Goal: Task Accomplishment & Management: Complete application form

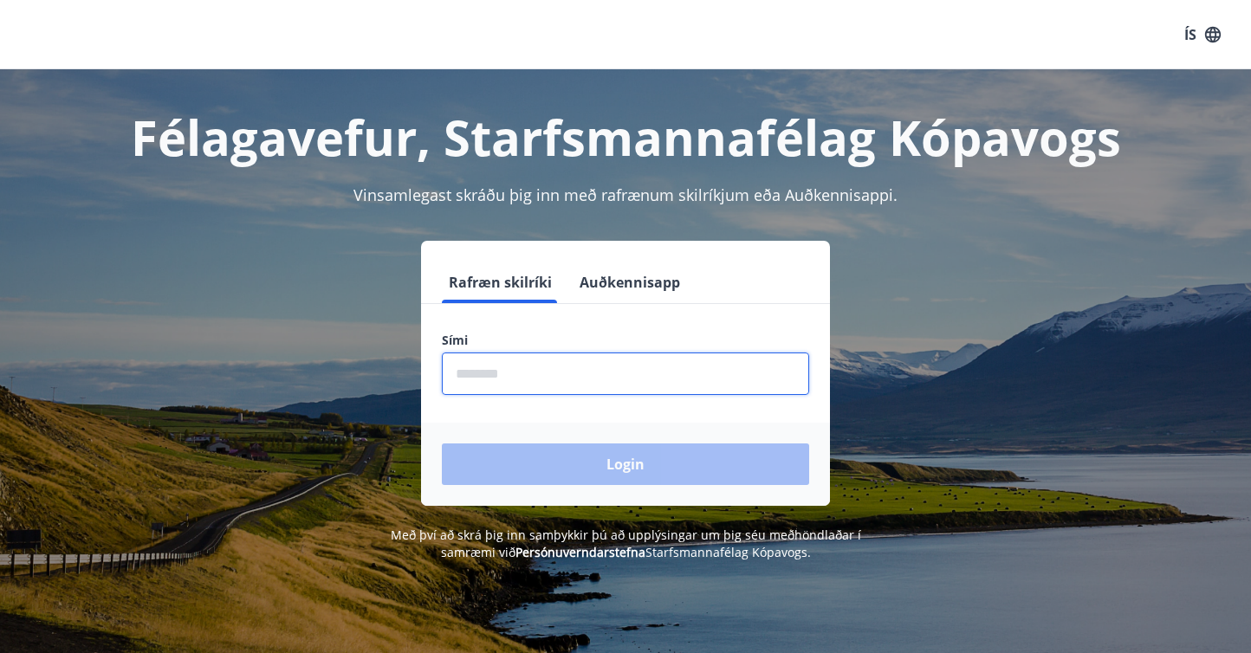
click at [644, 379] on input "phone" at bounding box center [625, 374] width 367 height 42
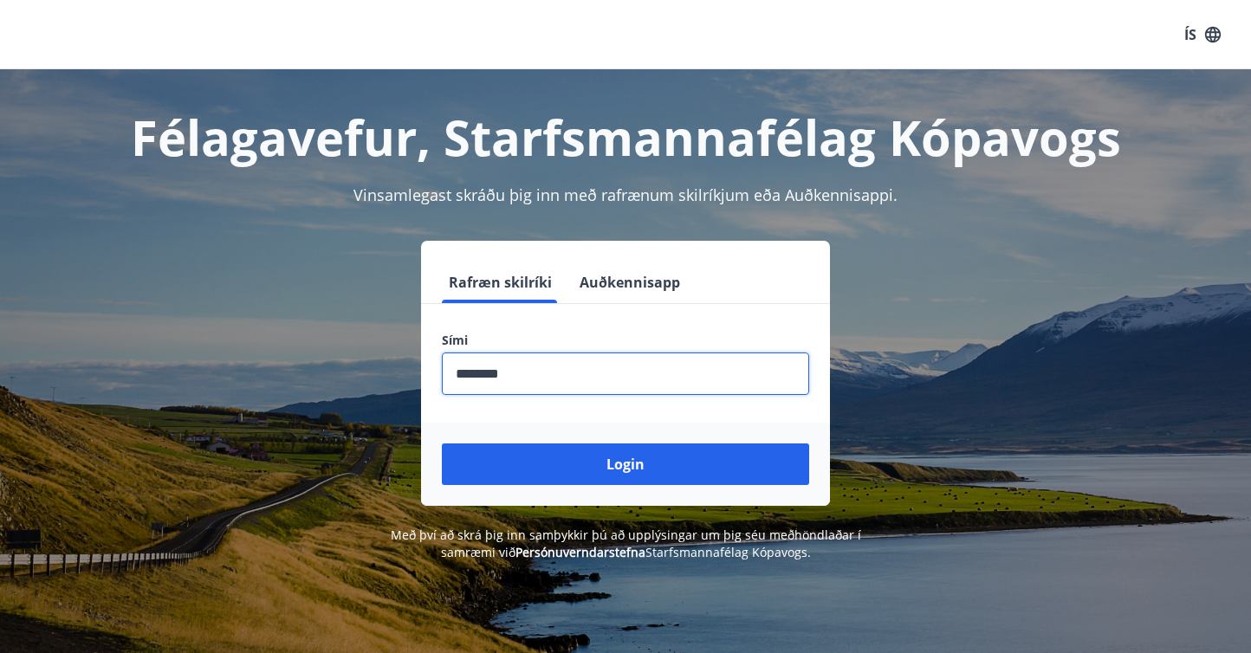
type input "********"
click at [625, 464] on button "Login" at bounding box center [625, 464] width 367 height 42
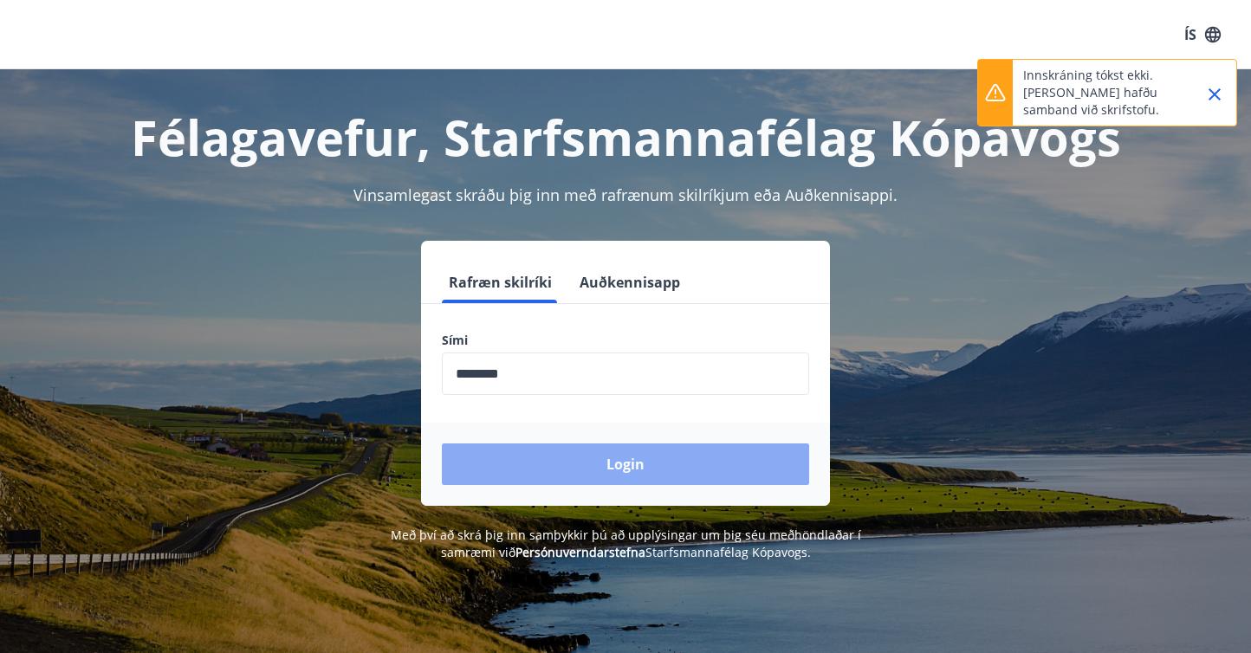
click at [667, 465] on button "Login" at bounding box center [625, 464] width 367 height 42
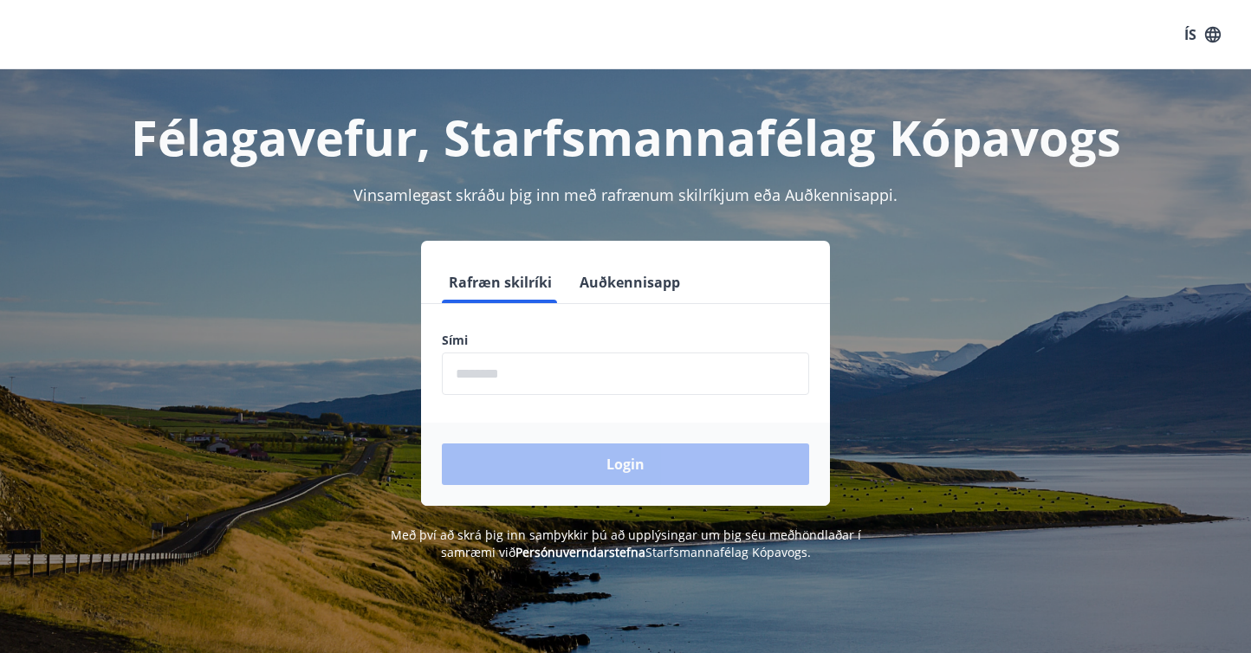
click at [613, 372] on input "phone" at bounding box center [625, 374] width 367 height 42
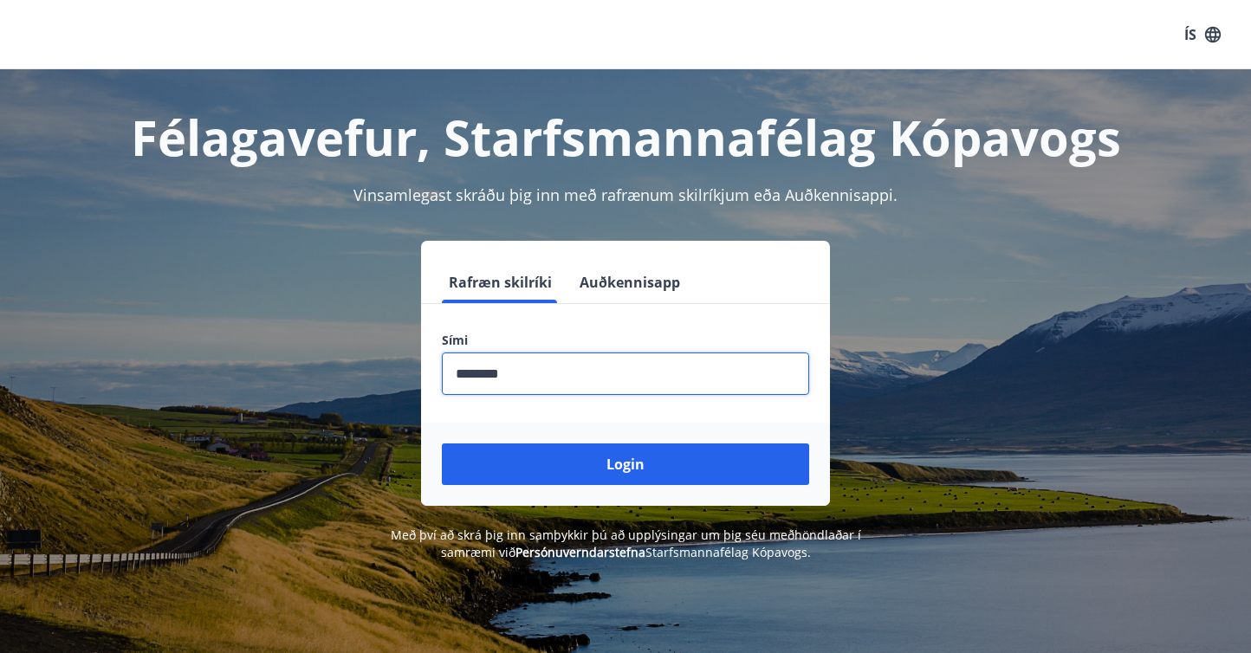
type input "********"
click at [625, 464] on button "Login" at bounding box center [625, 464] width 367 height 42
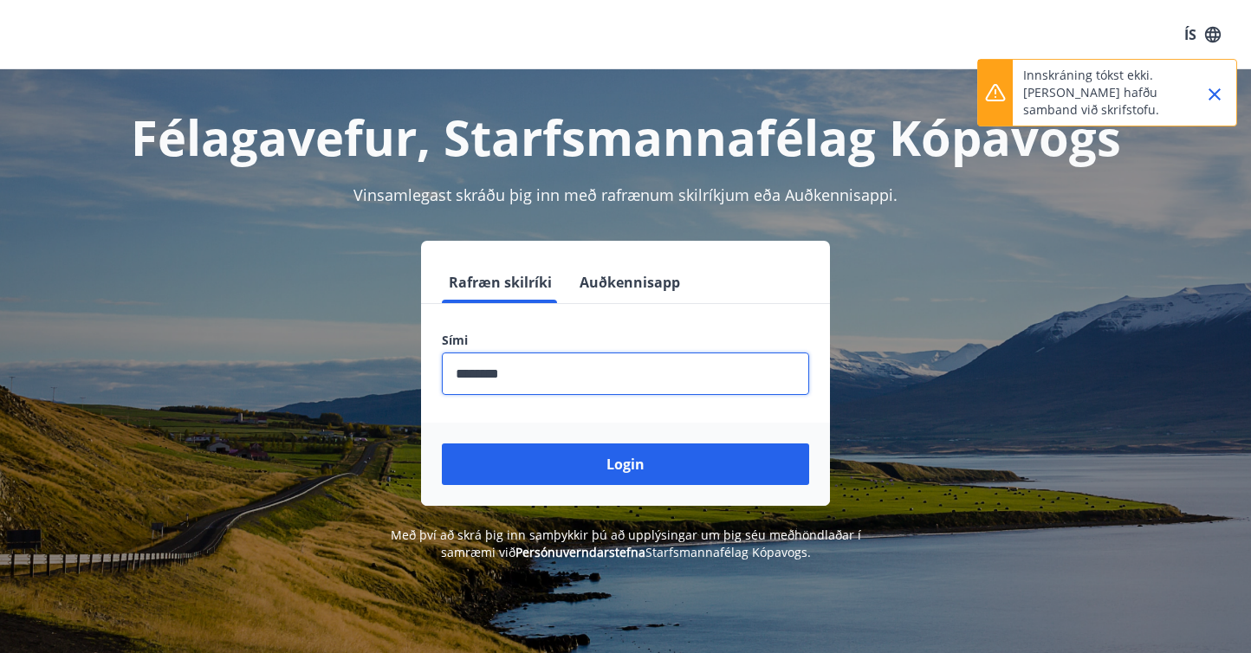
click at [623, 273] on button "Auðkennisapp" at bounding box center [630, 283] width 114 height 42
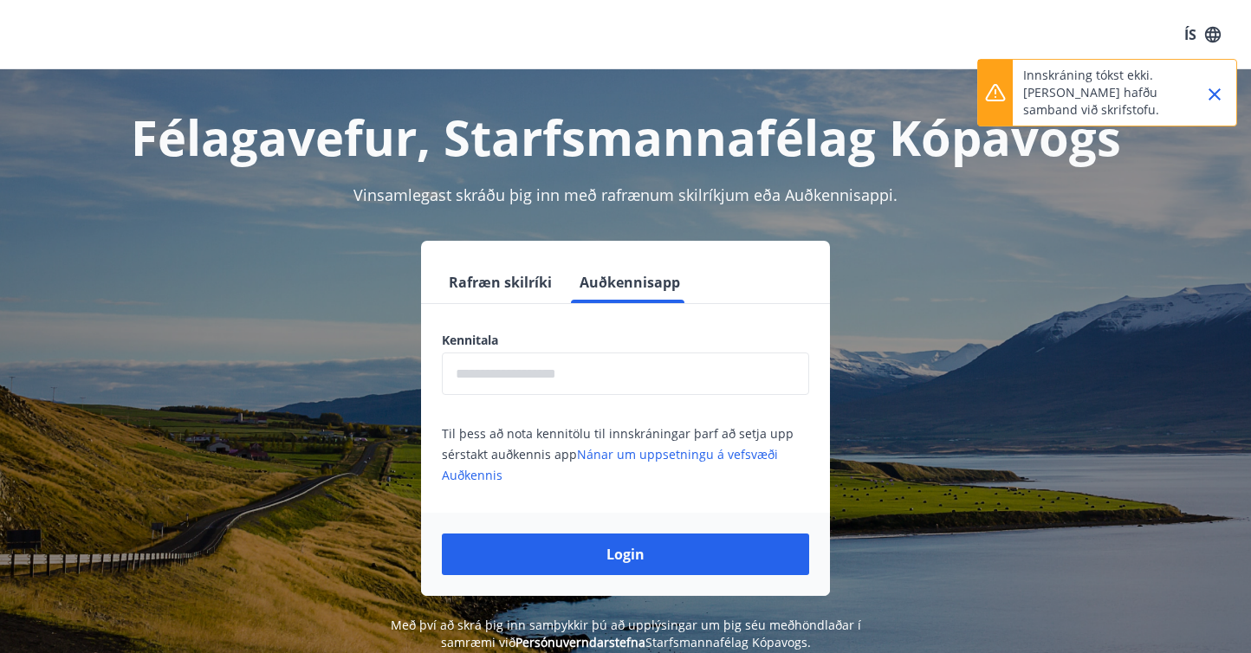
click at [540, 364] on input "text" at bounding box center [625, 374] width 367 height 42
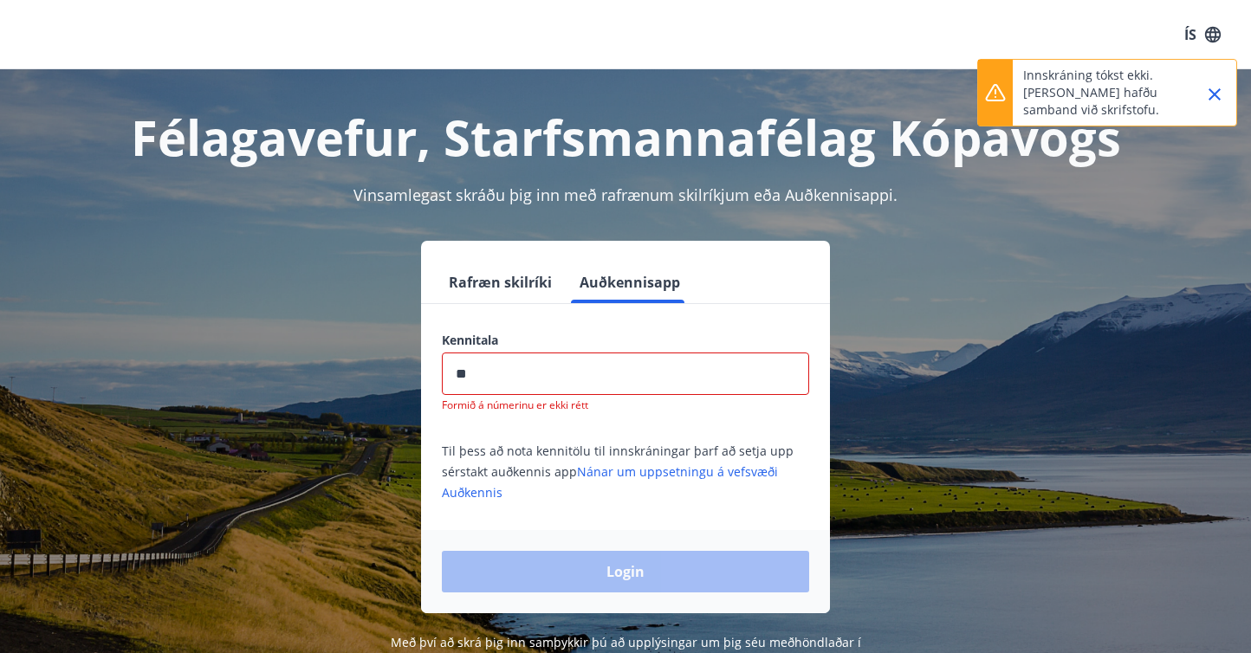
type input "*"
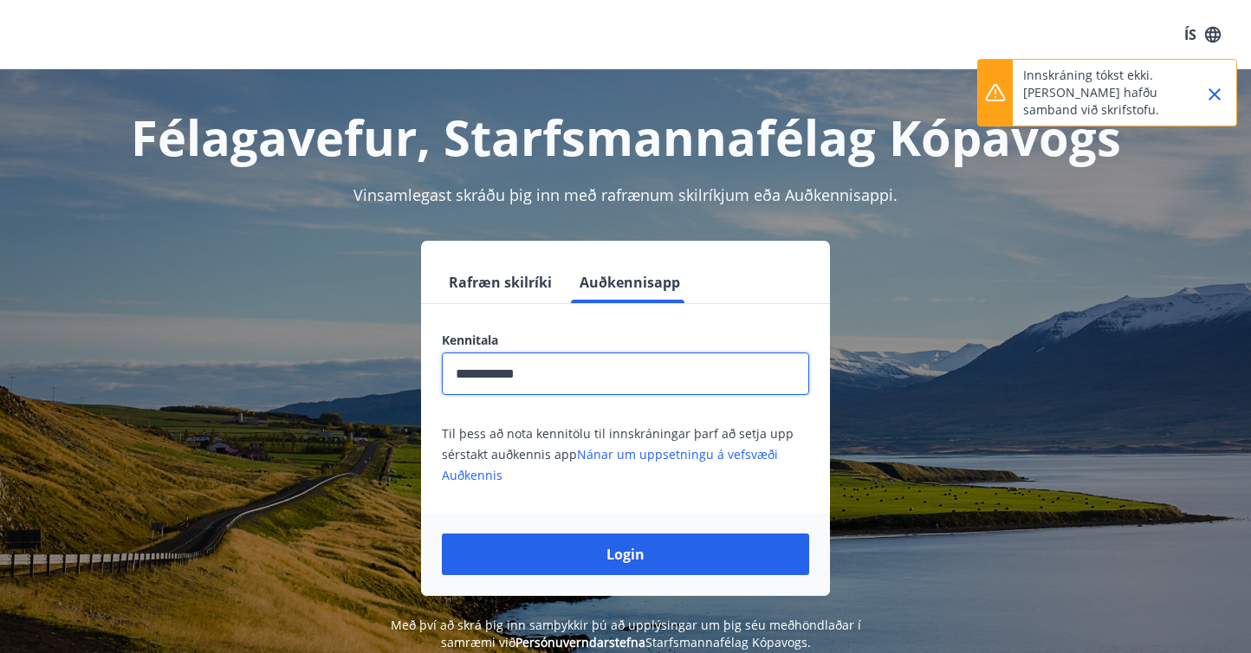
type input "**********"
click at [625, 554] on button "Login" at bounding box center [625, 555] width 367 height 42
click at [657, 449] on link "Nánar um uppsetningu á vefsvæði Auðkennis" at bounding box center [610, 464] width 336 height 37
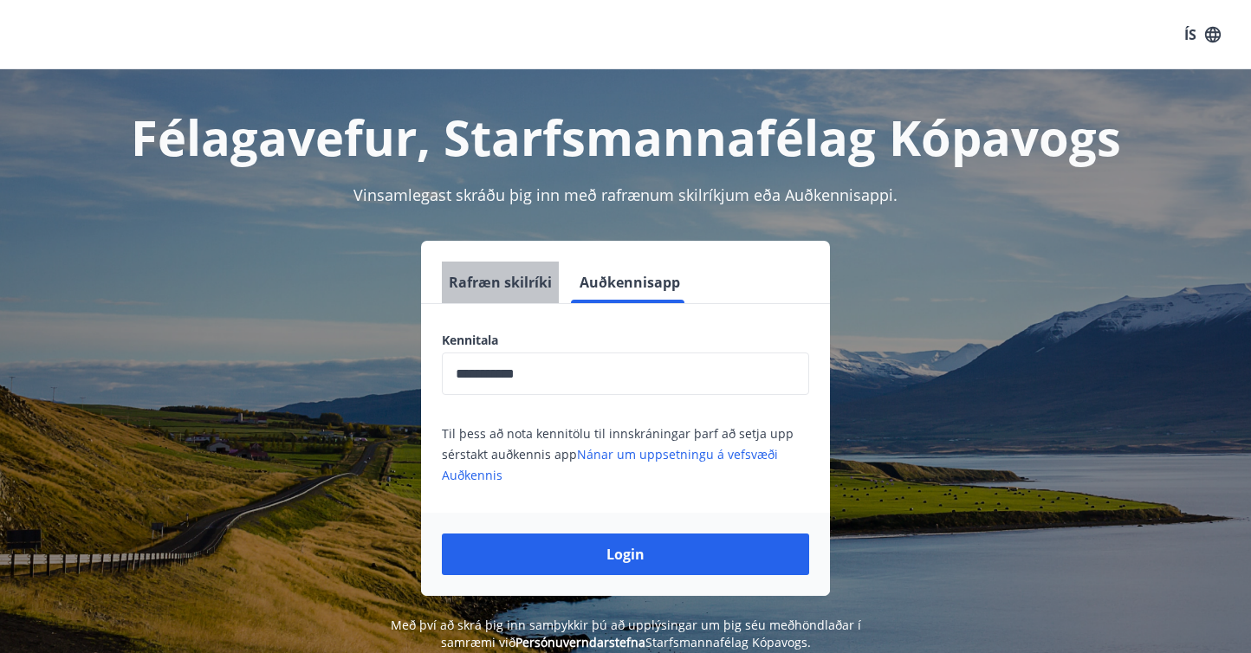
click at [514, 296] on button "Rafræn skilríki" at bounding box center [500, 283] width 117 height 42
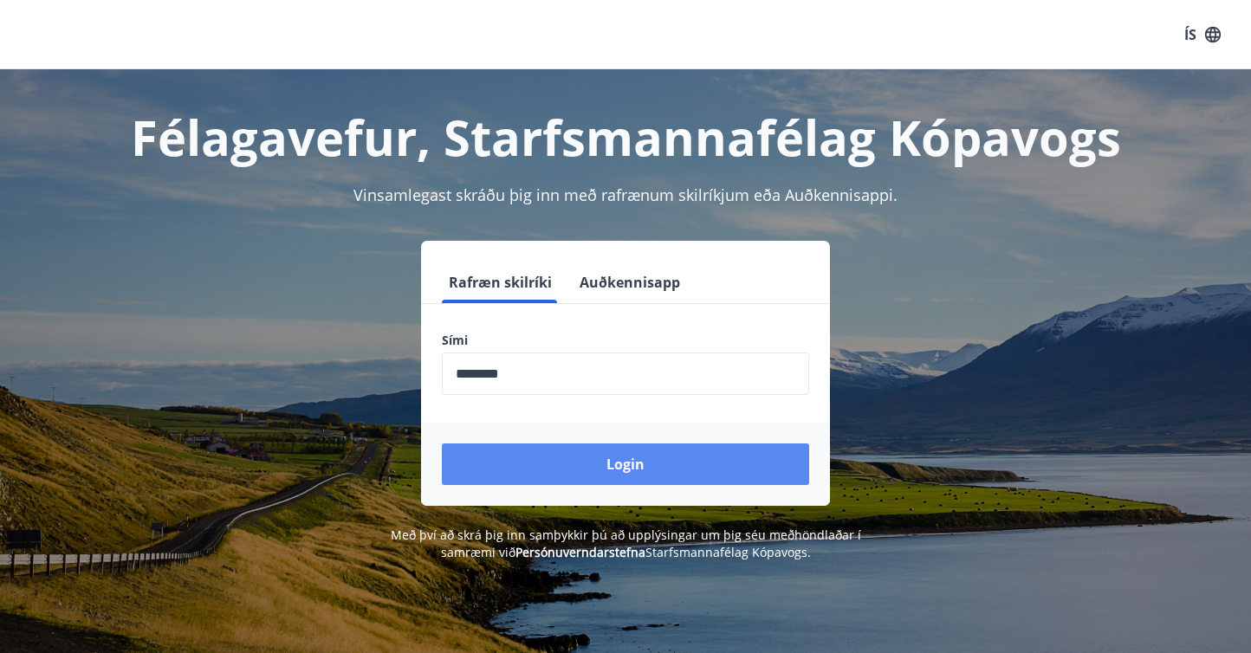
click at [584, 469] on button "Login" at bounding box center [625, 464] width 367 height 42
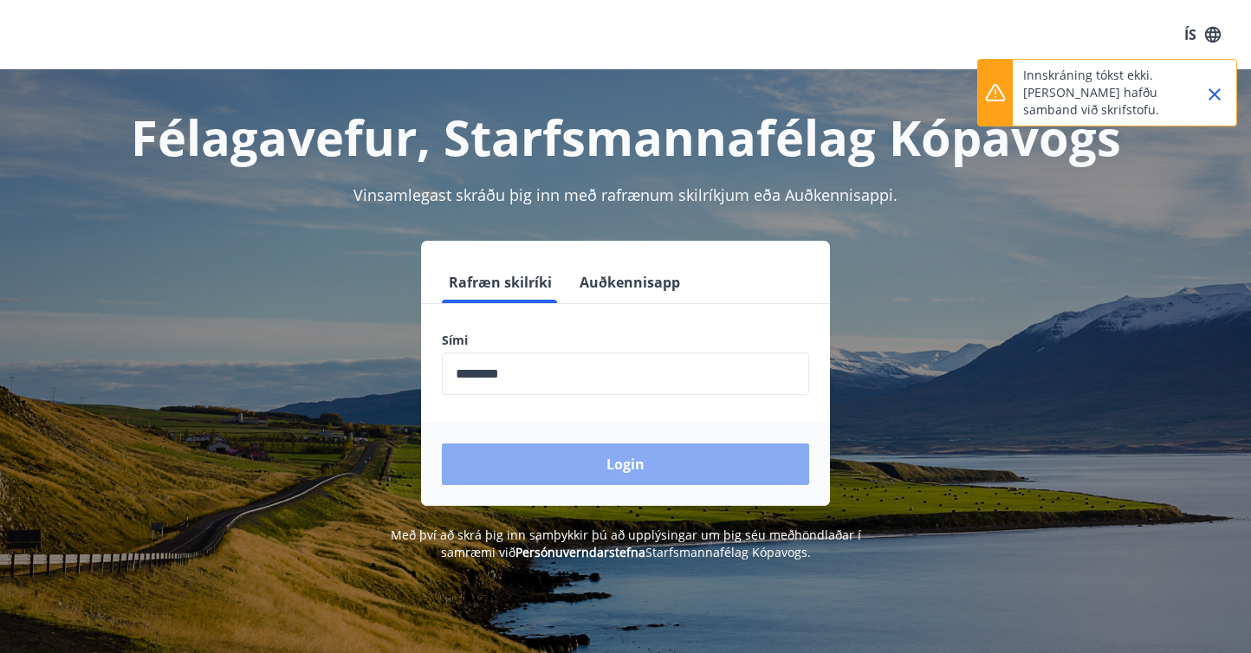
click at [584, 469] on button "Login" at bounding box center [625, 464] width 367 height 42
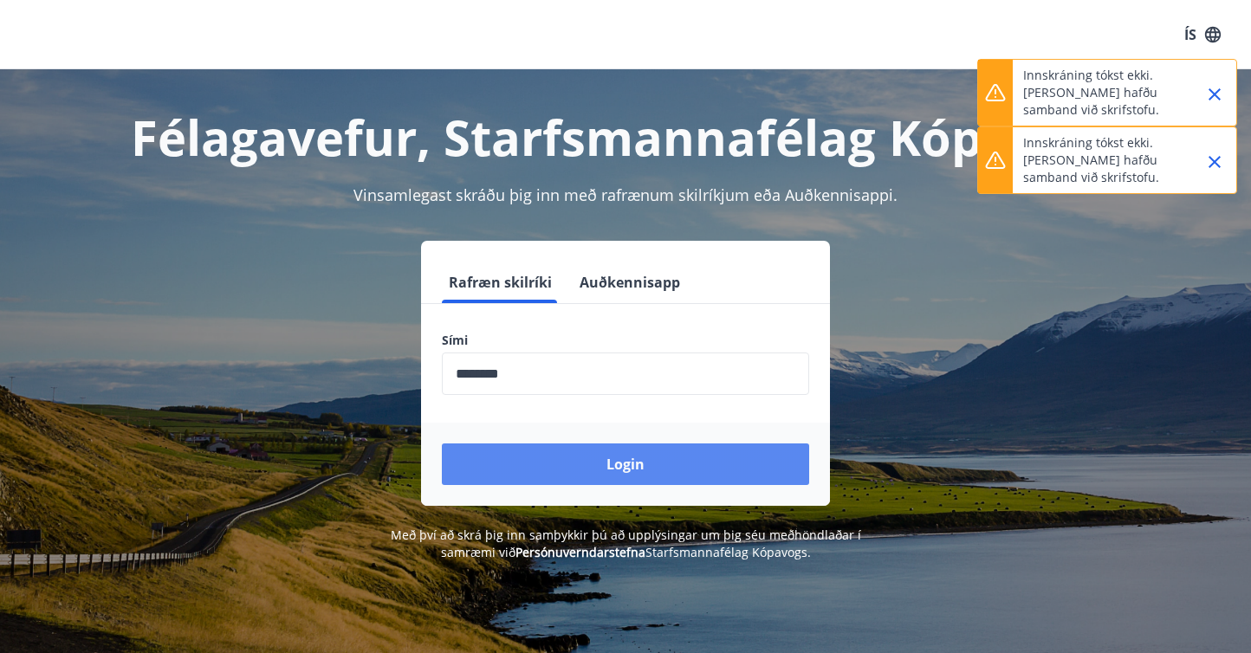
click at [584, 469] on button "Login" at bounding box center [625, 464] width 367 height 42
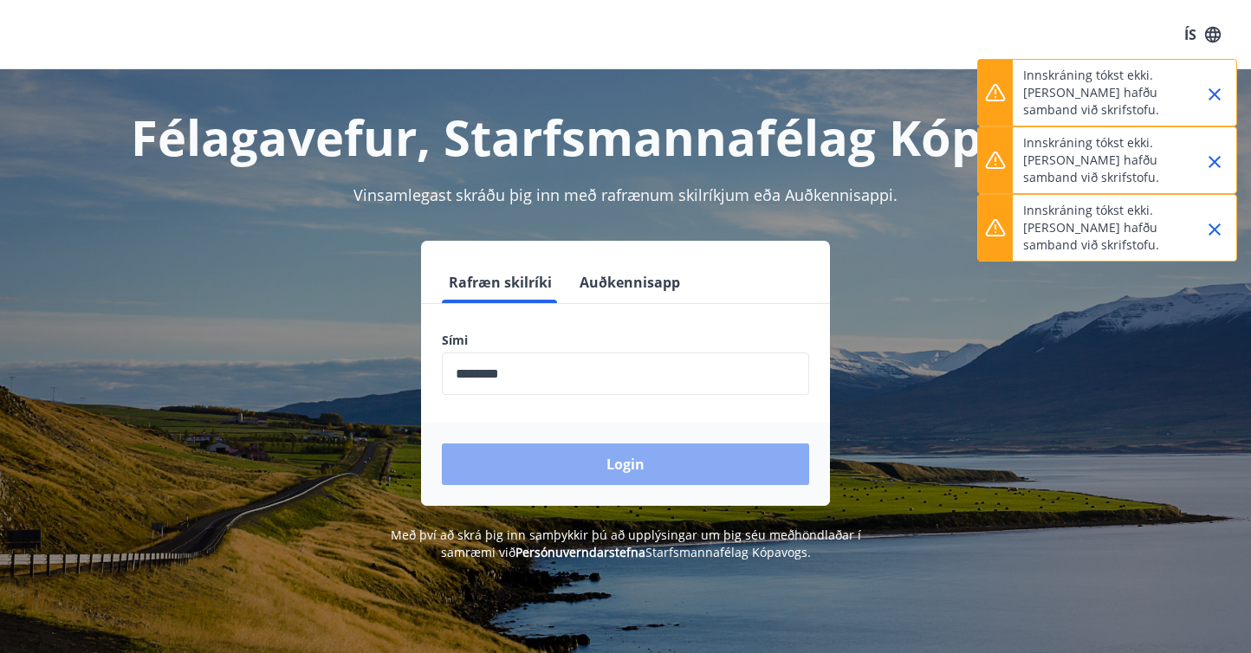
click at [584, 469] on button "Login" at bounding box center [625, 464] width 367 height 42
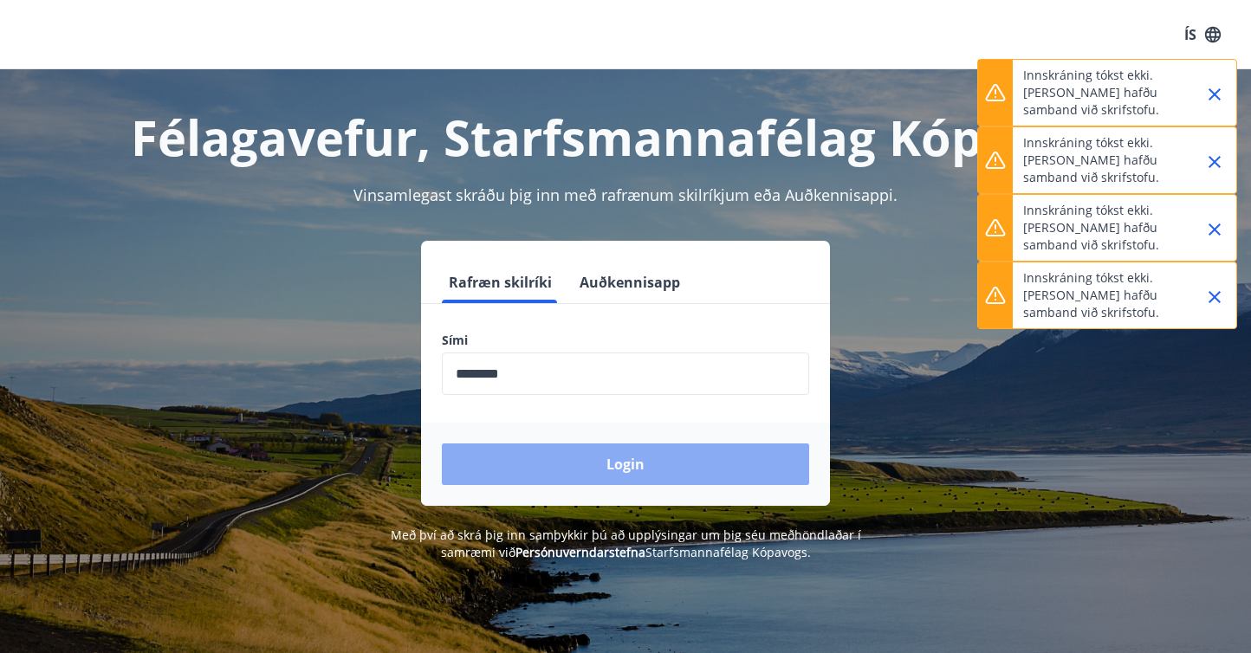
click at [584, 469] on button "Login" at bounding box center [625, 464] width 367 height 42
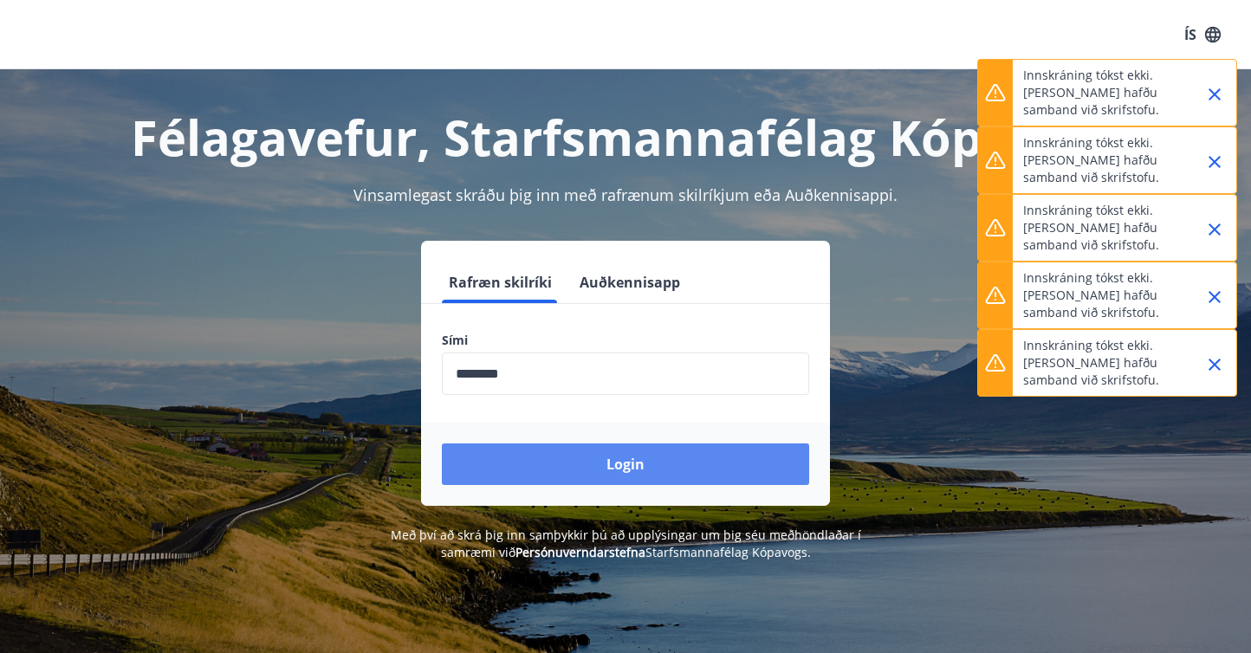
click at [584, 469] on button "Login" at bounding box center [625, 464] width 367 height 42
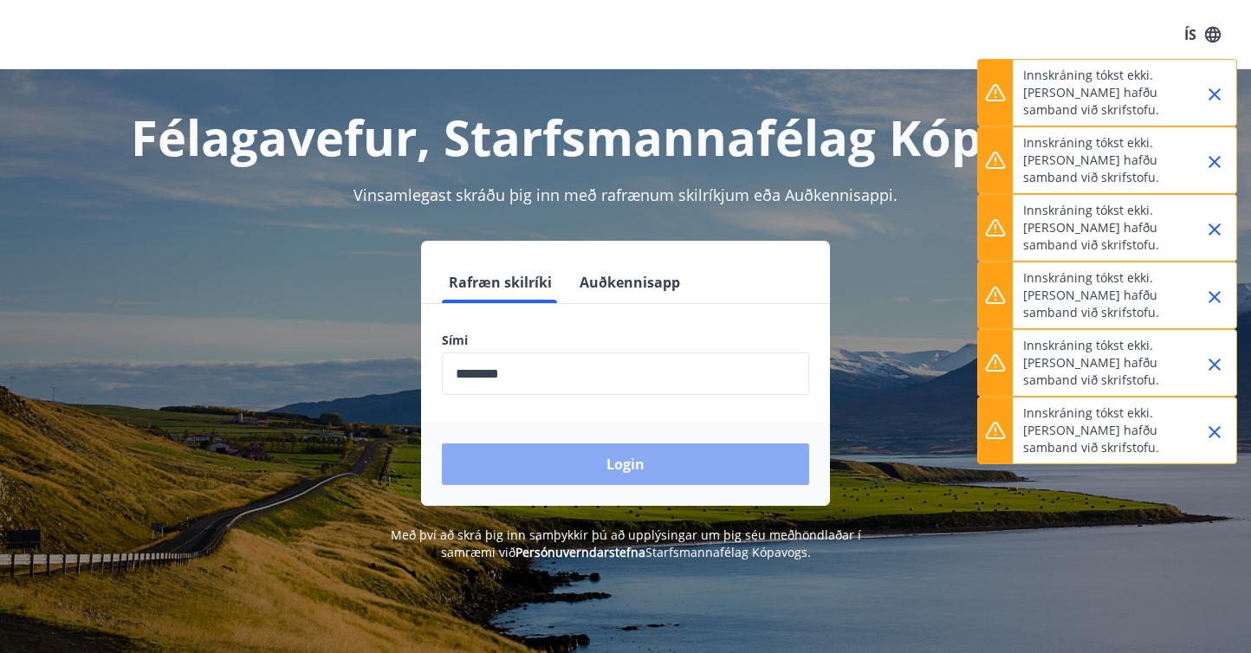
click at [584, 469] on button "Login" at bounding box center [625, 464] width 367 height 42
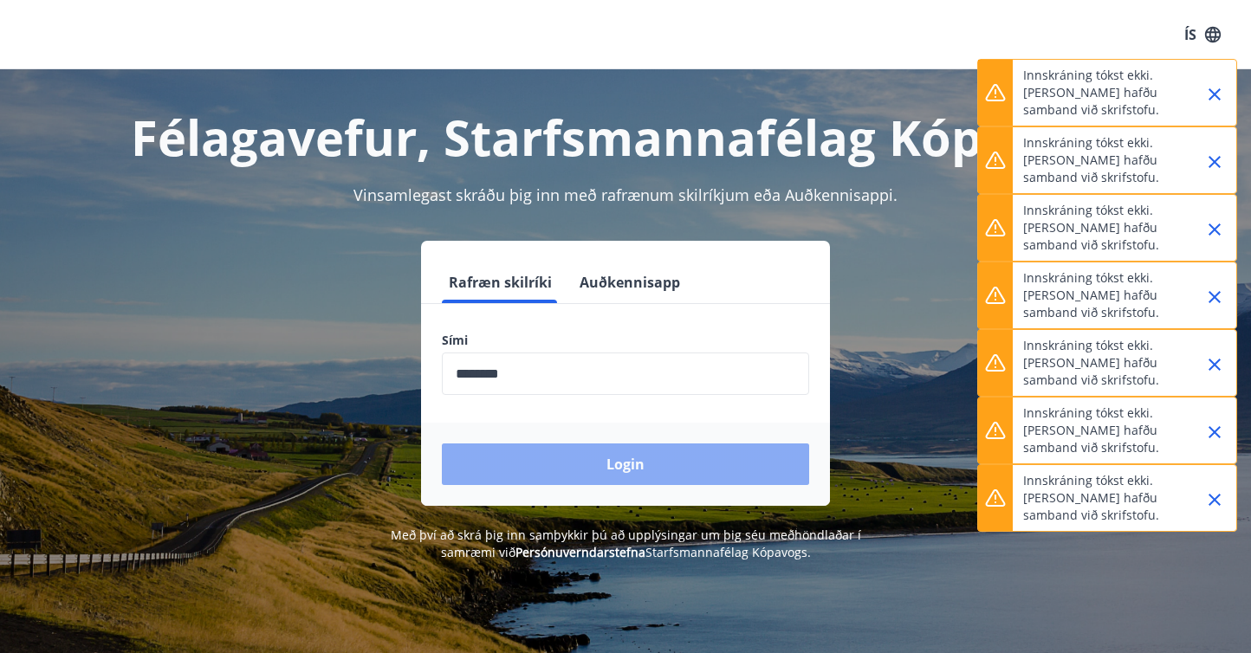
click at [584, 469] on button "Login" at bounding box center [625, 464] width 367 height 42
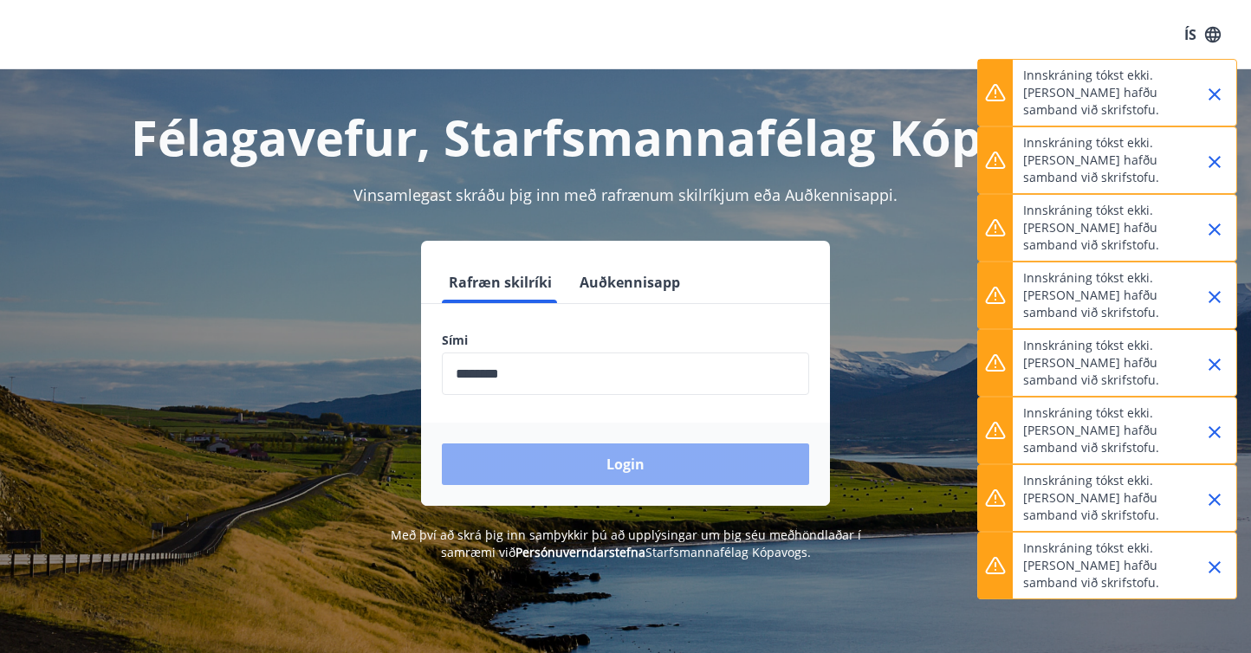
click at [584, 469] on button "Login" at bounding box center [625, 464] width 367 height 42
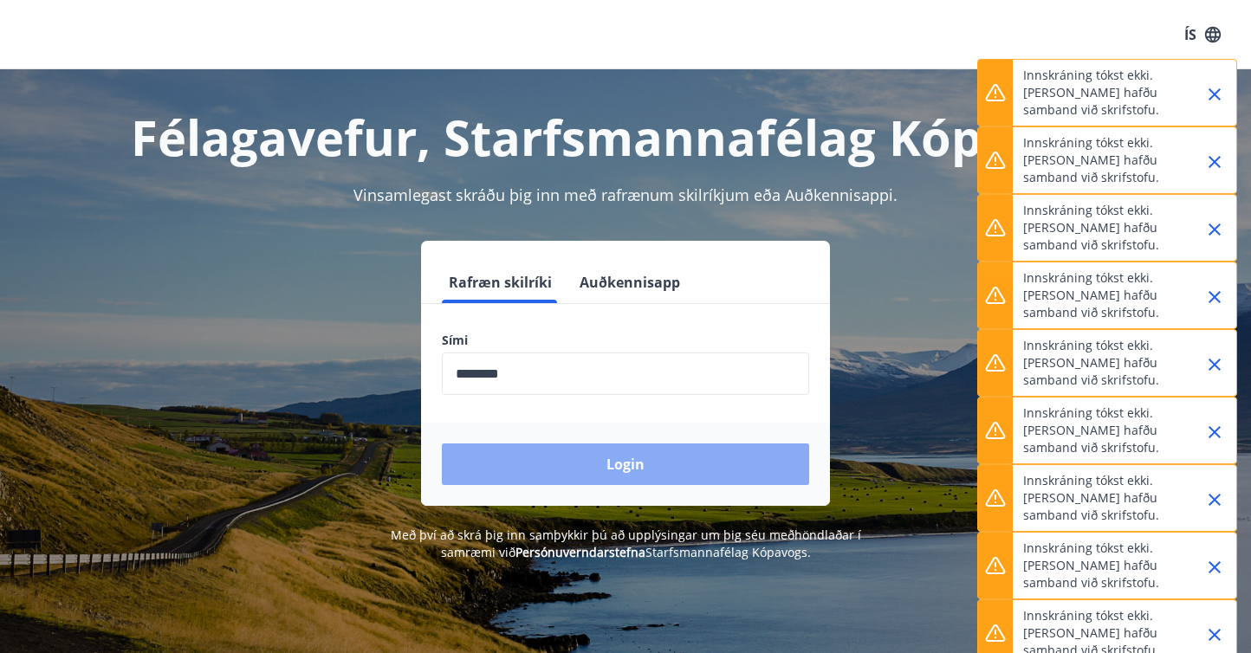
click at [584, 469] on button "Login" at bounding box center [625, 464] width 367 height 42
